Goal: Transaction & Acquisition: Purchase product/service

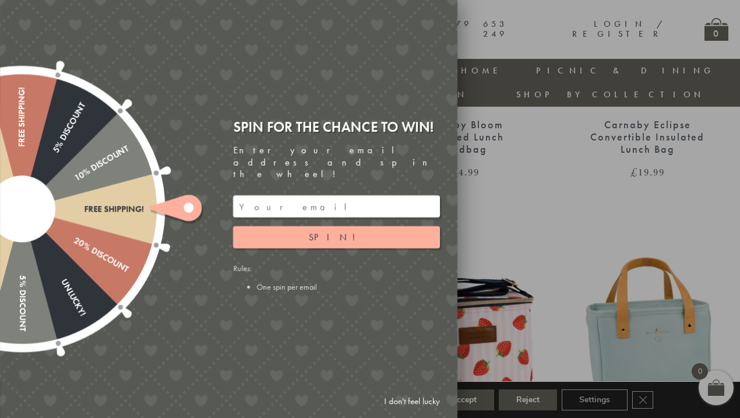
scroll to position [442, 0]
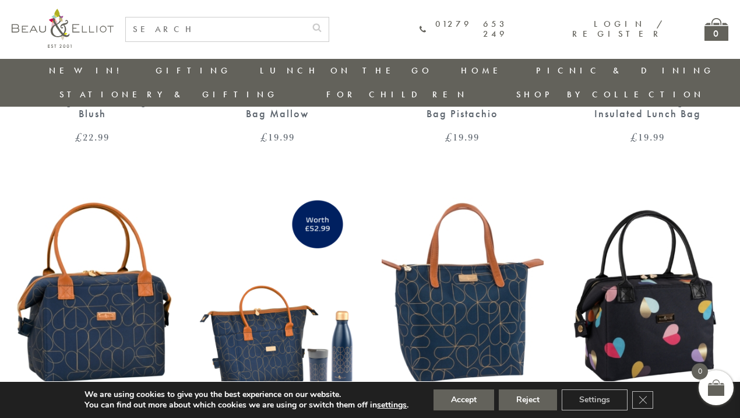
scroll to position [1316, 0]
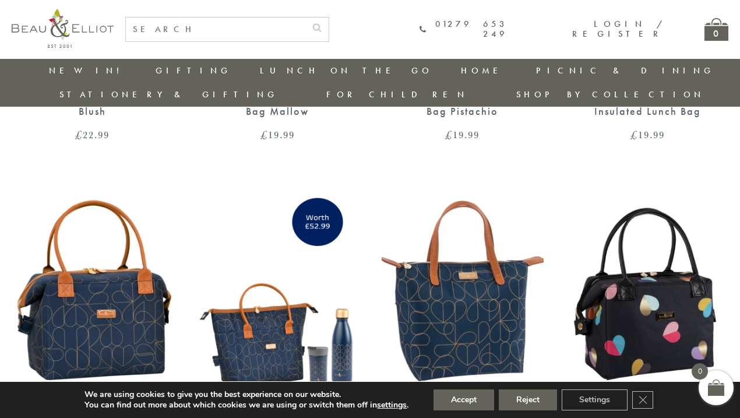
click at [208, 27] on input "text" at bounding box center [216, 29] width 180 height 24
type input "manhattan"
click at [305, 17] on button "submit" at bounding box center [316, 26] width 23 height 19
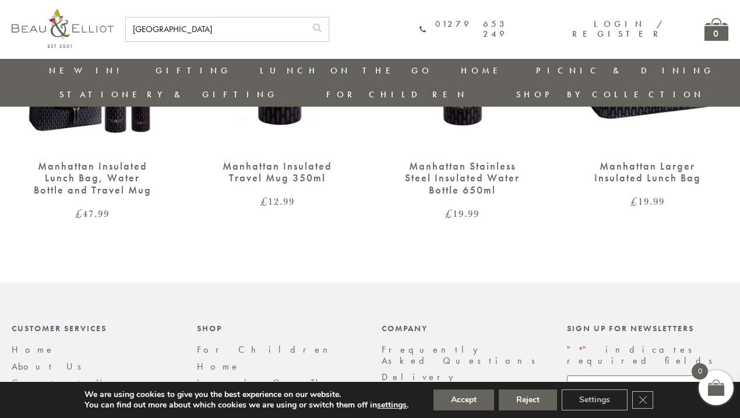
scroll to position [92, 0]
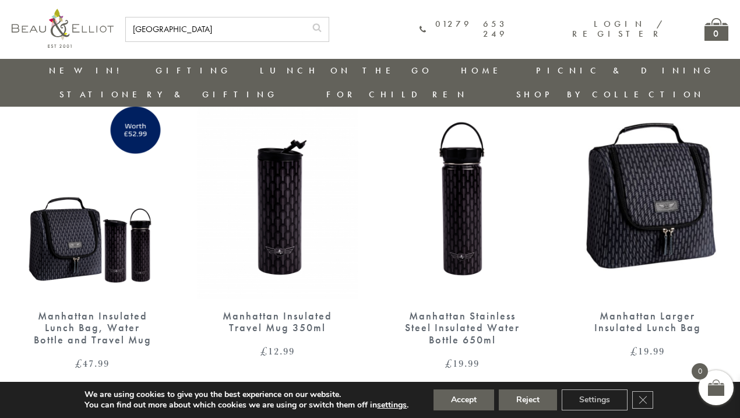
click at [650, 310] on div "Manhattan Larger Insulated Lunch Bag" at bounding box center [647, 322] width 121 height 24
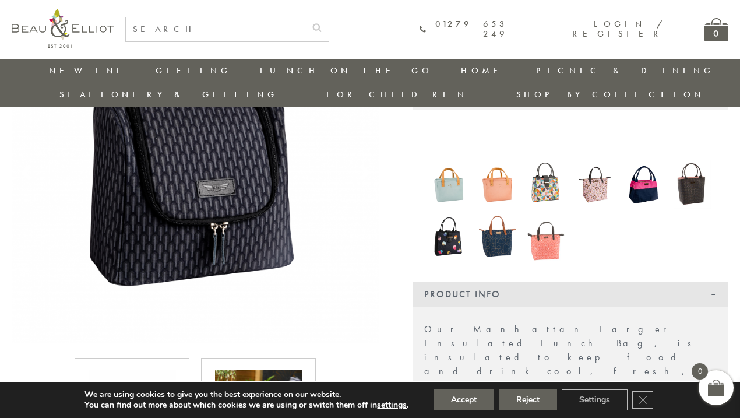
scroll to position [325, 0]
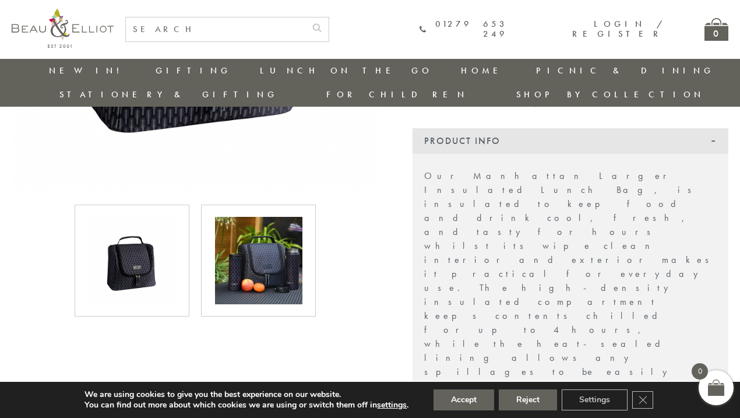
click at [260, 232] on img at bounding box center [258, 260] width 87 height 87
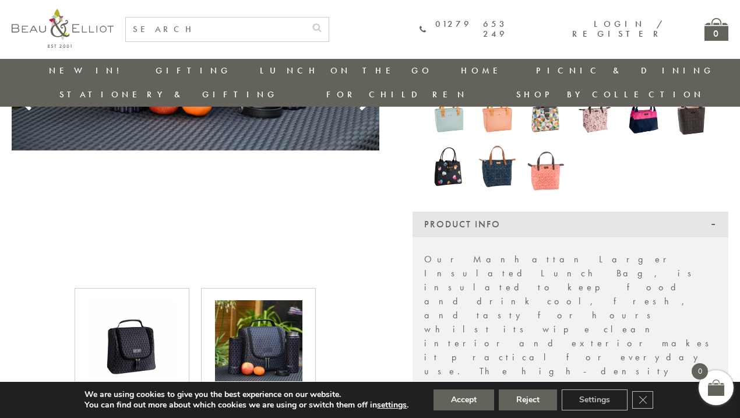
scroll to position [0, 0]
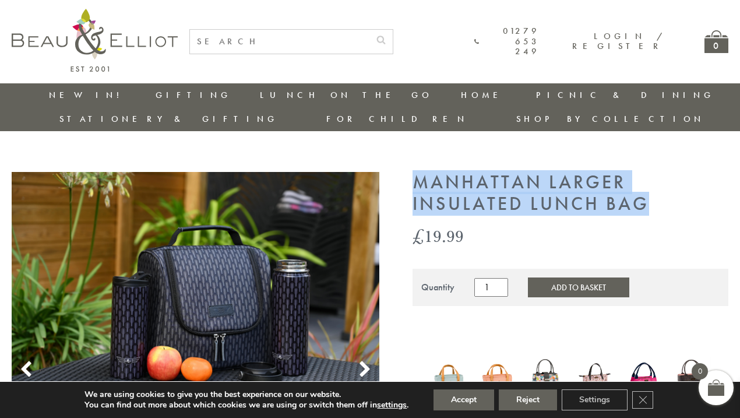
drag, startPoint x: 414, startPoint y: 158, endPoint x: 647, endPoint y: 185, distance: 234.7
click at [647, 185] on h1 "Manhattan Larger Insulated Lunch Bag" at bounding box center [571, 193] width 316 height 43
copy h1 "Manhattan Larger Insulated Lunch Bag"
